Goal: Check status: Check status

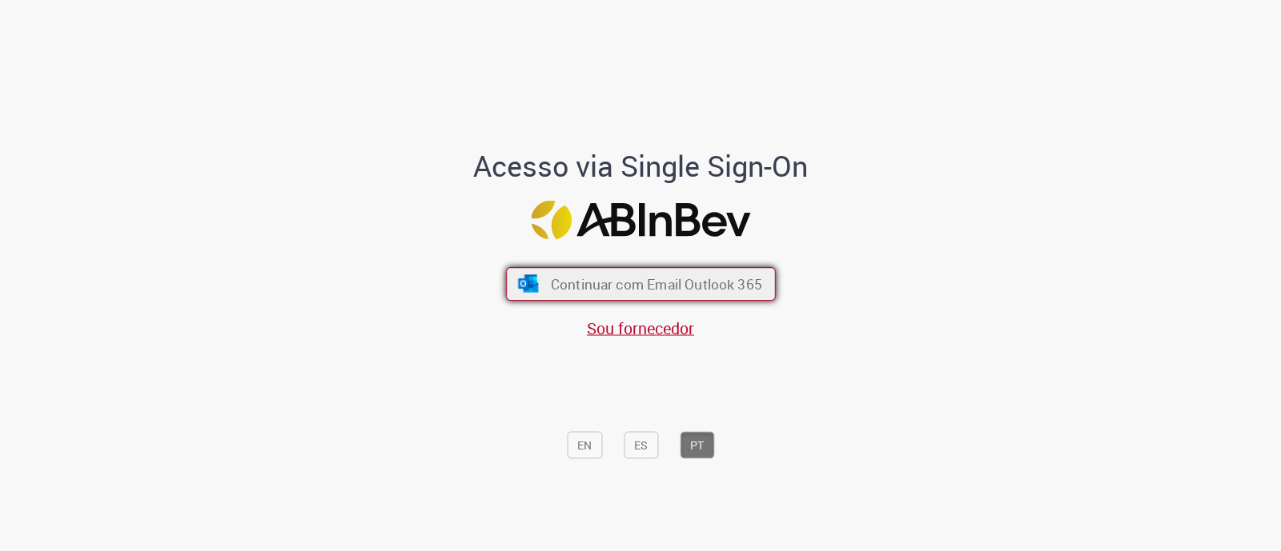
click at [664, 299] on button "Continuar com Email Outlook 365" at bounding box center [641, 284] width 270 height 34
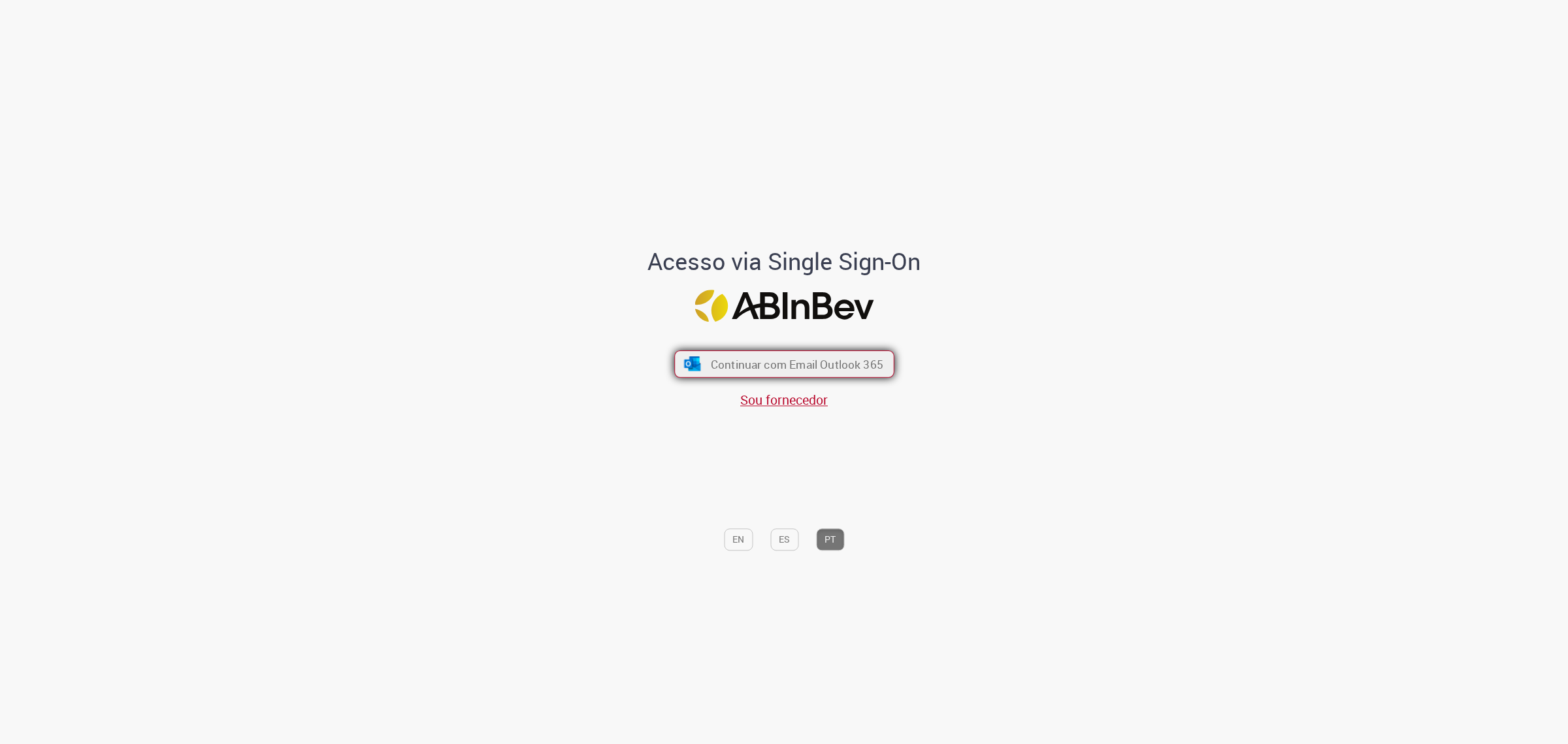
click at [798, 371] on span "Continuar com Email Outlook 365" at bounding box center [796, 363] width 172 height 15
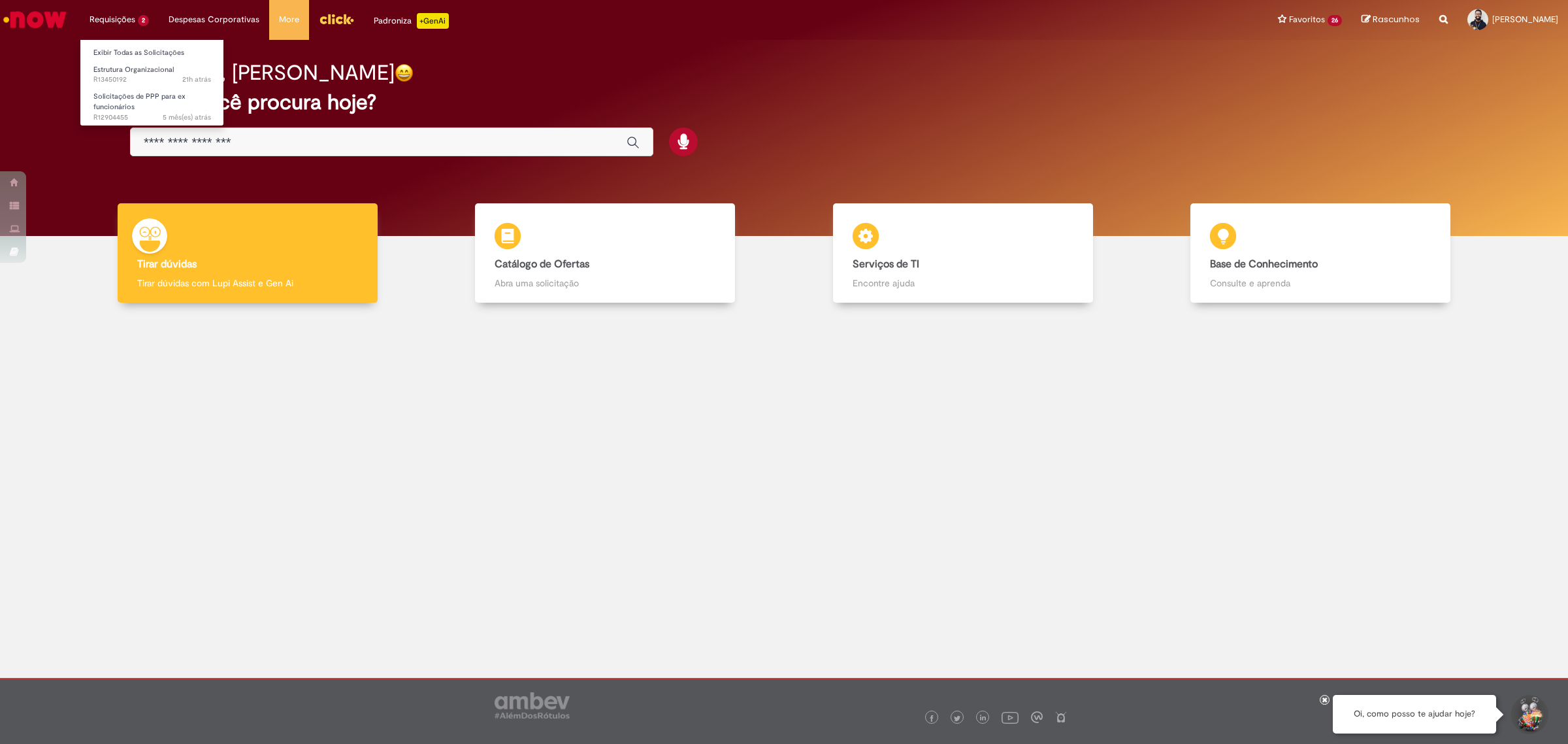
click at [142, 44] on li "Exibir Todas as Solicitações" at bounding box center [152, 51] width 144 height 17
click at [142, 51] on link "Exibir Todas as Solicitações" at bounding box center [152, 53] width 144 height 15
